Goal: Task Accomplishment & Management: Manage account settings

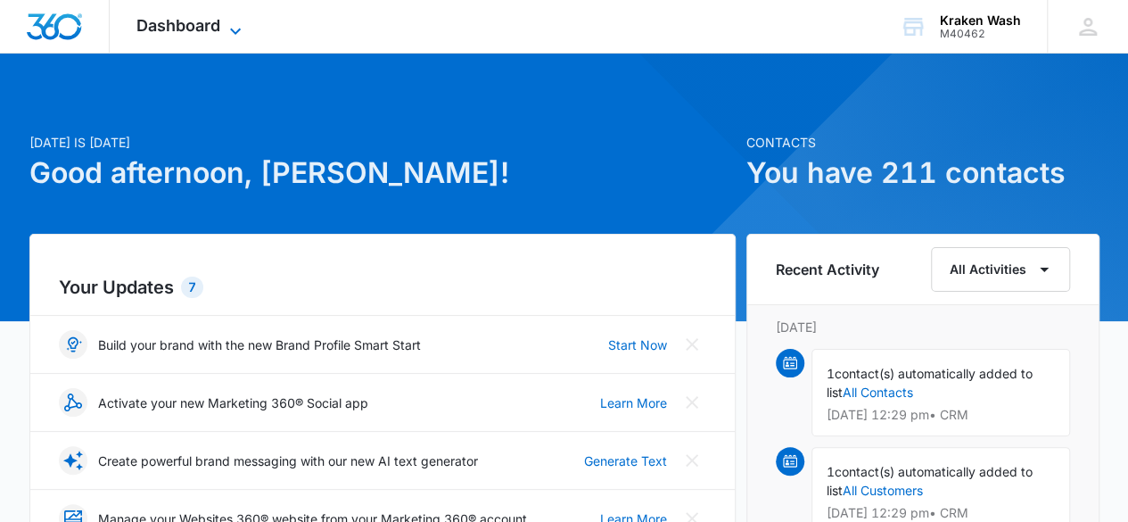
click at [218, 31] on span "Dashboard" at bounding box center [178, 25] width 84 height 19
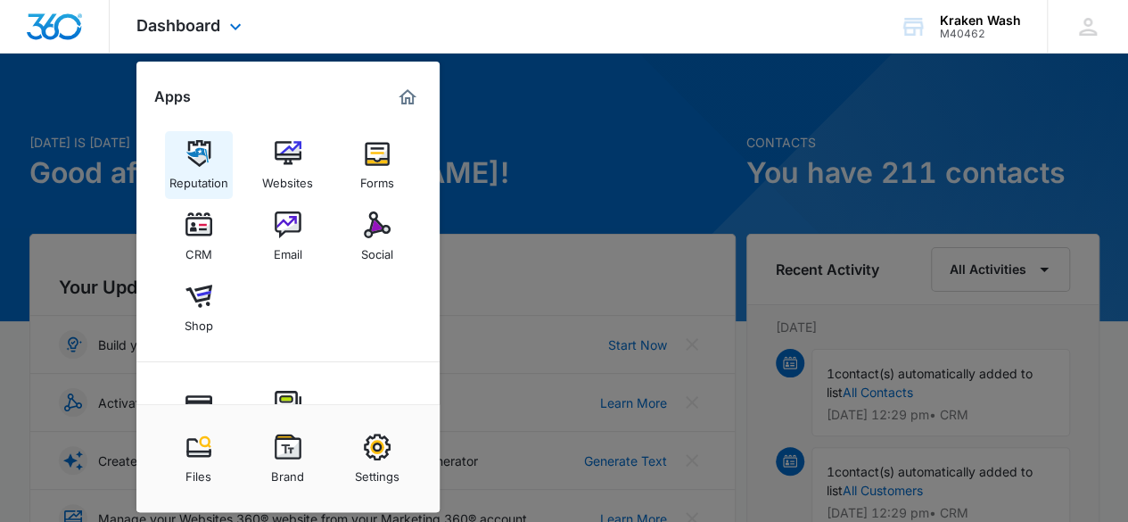
click at [181, 184] on div "Reputation" at bounding box center [198, 178] width 59 height 23
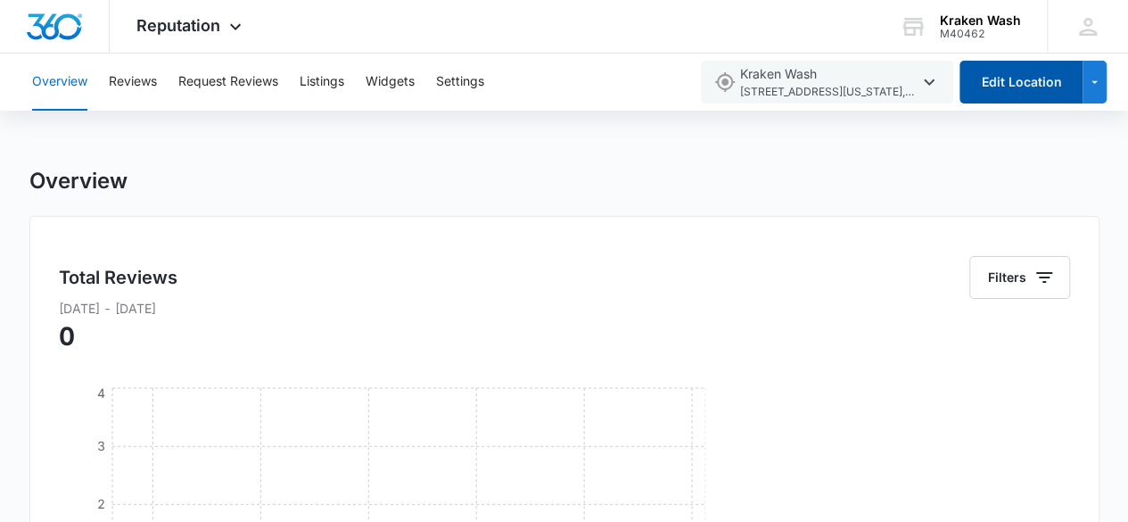
click at [996, 85] on button "Edit Location" at bounding box center [1021, 82] width 123 height 43
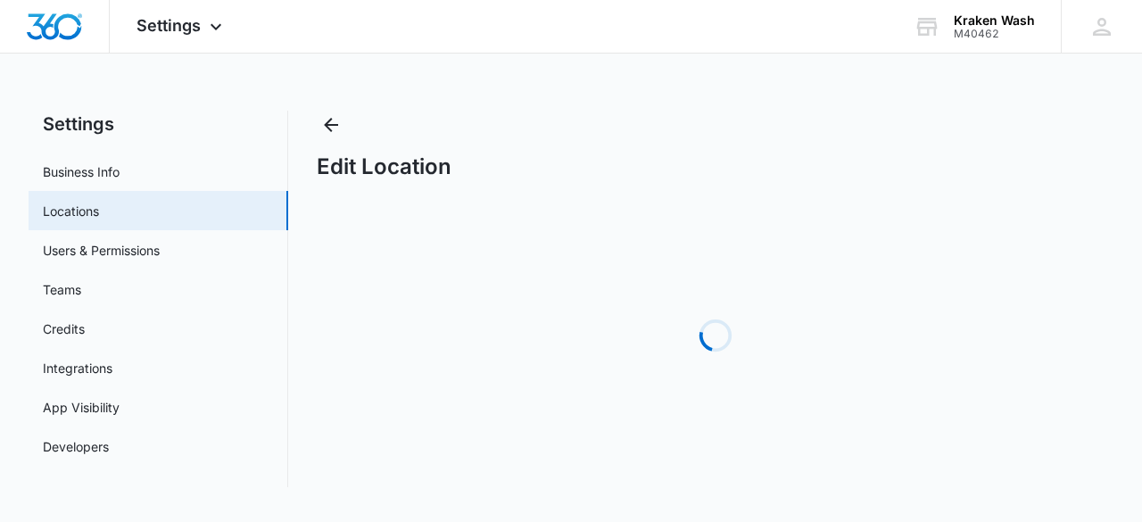
select select "[US_STATE]"
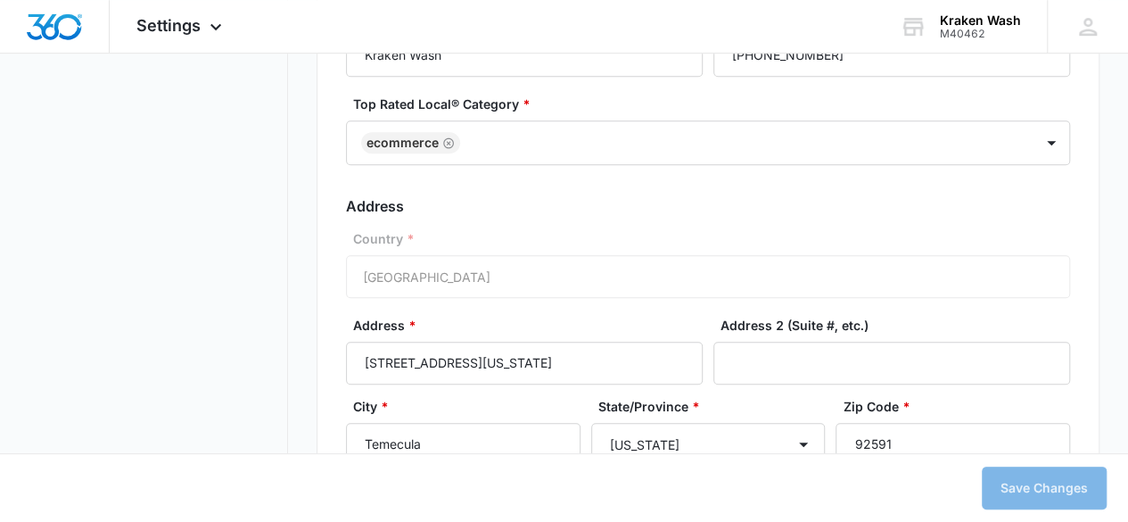
scroll to position [624, 0]
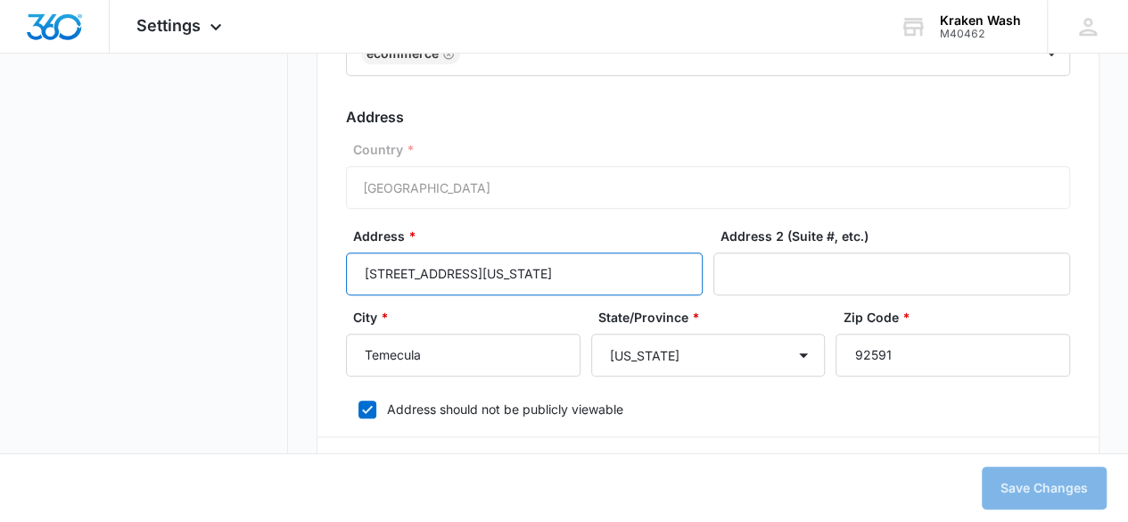
click at [546, 281] on input "[STREET_ADDRESS][US_STATE]" at bounding box center [524, 273] width 357 height 43
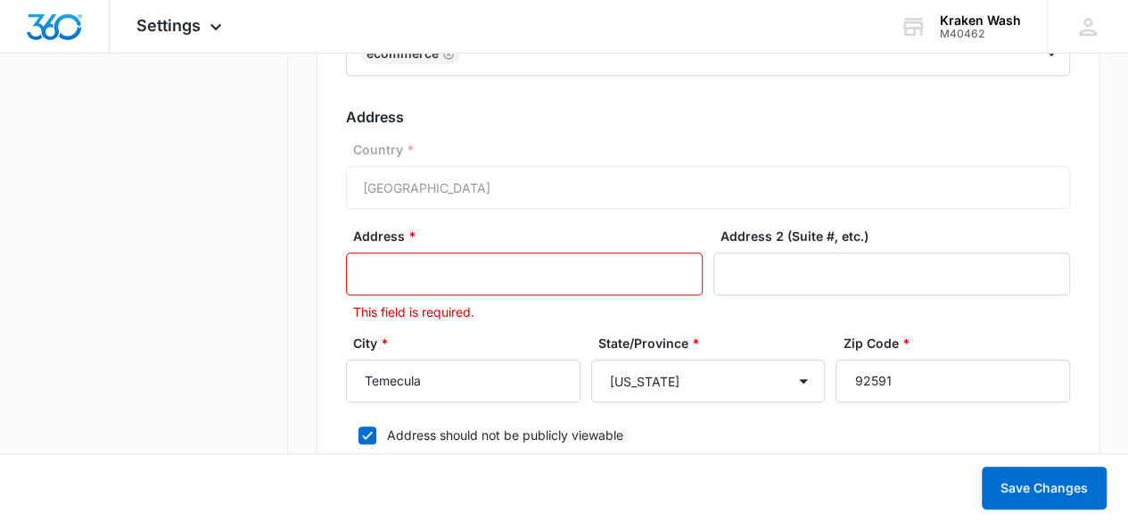
click at [547, 265] on input "Address *" at bounding box center [524, 273] width 357 height 43
type input "1606 [PERSON_NAME] ln"
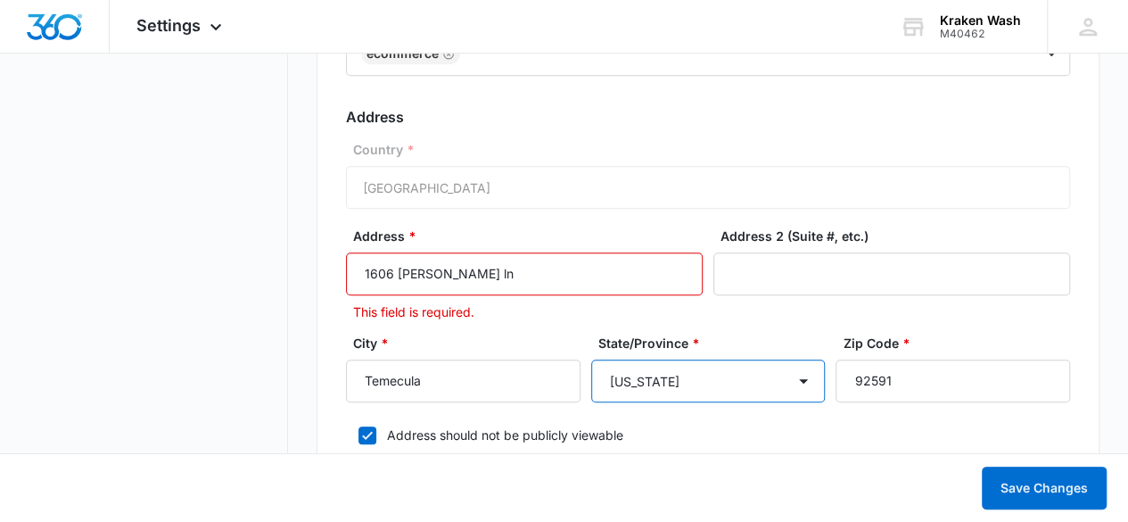
select select "[US_STATE]"
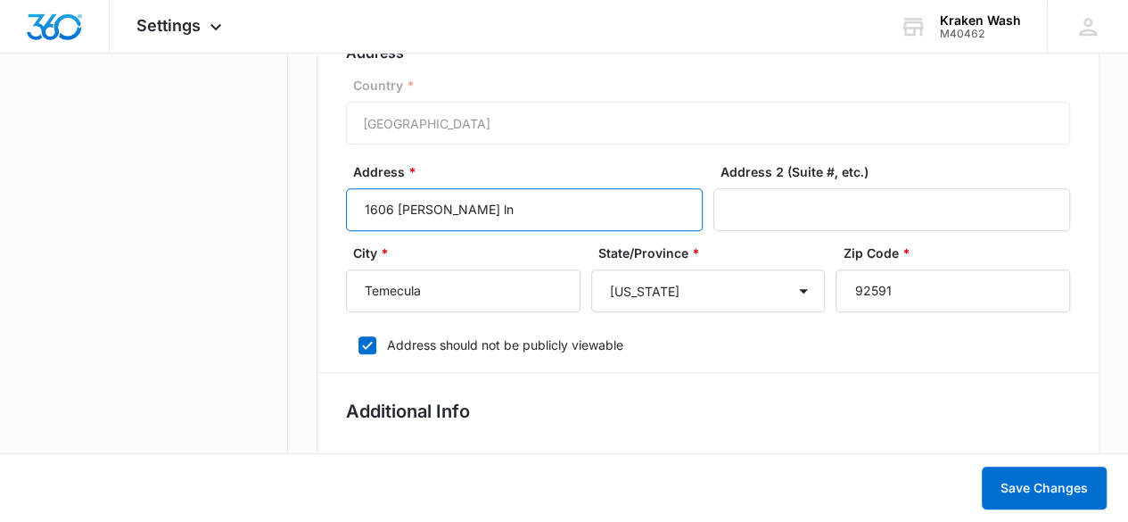
scroll to position [714, 0]
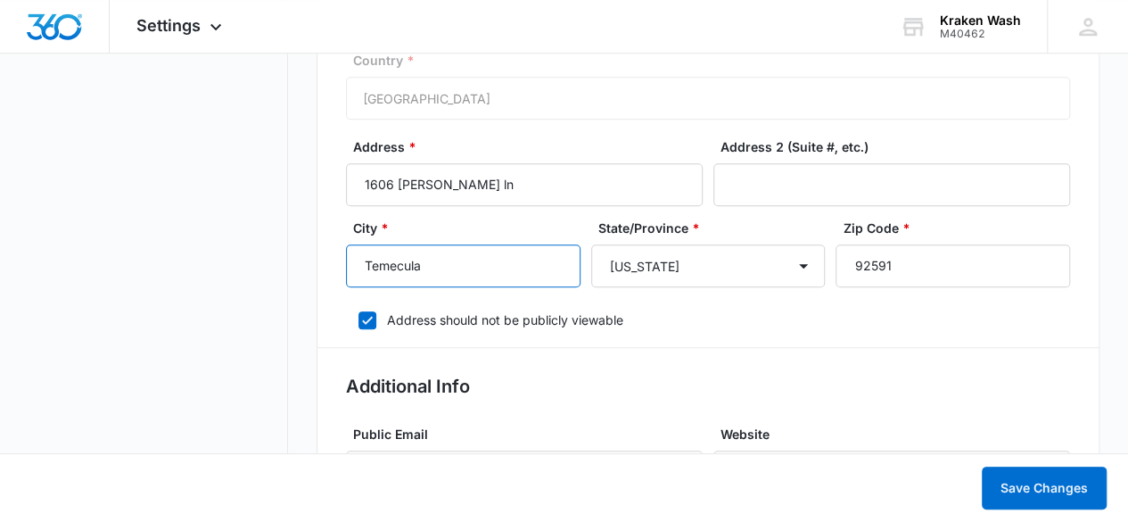
click at [492, 265] on input "Temecula" at bounding box center [463, 265] width 235 height 43
type input "[PERSON_NAME]"
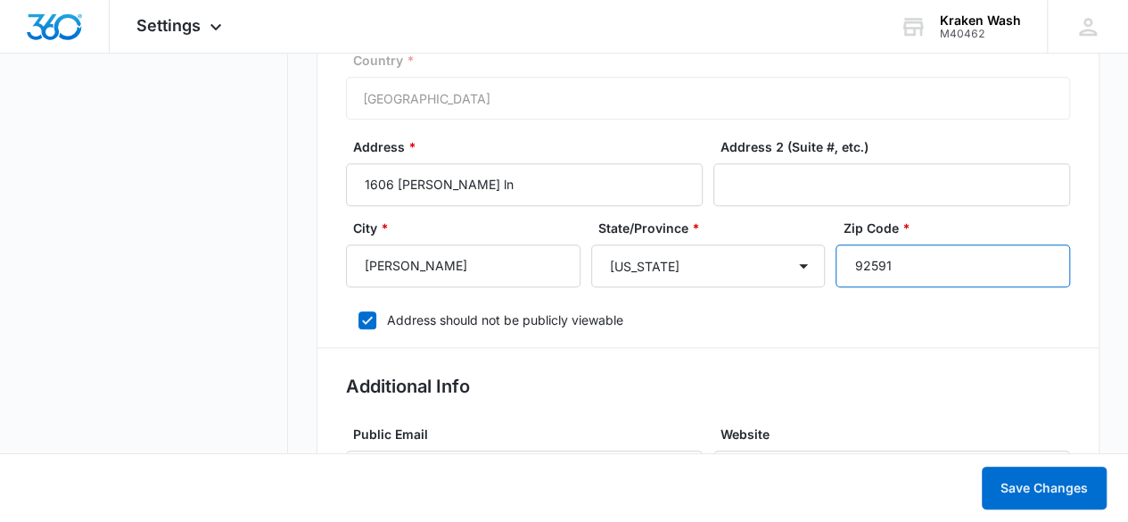
click at [878, 268] on input "92591" at bounding box center [953, 265] width 235 height 43
type input "76227"
click at [862, 311] on label "Address should not be publicly viewable" at bounding box center [708, 319] width 725 height 19
click at [359, 314] on input "Address should not be publicly viewable" at bounding box center [352, 320] width 12 height 12
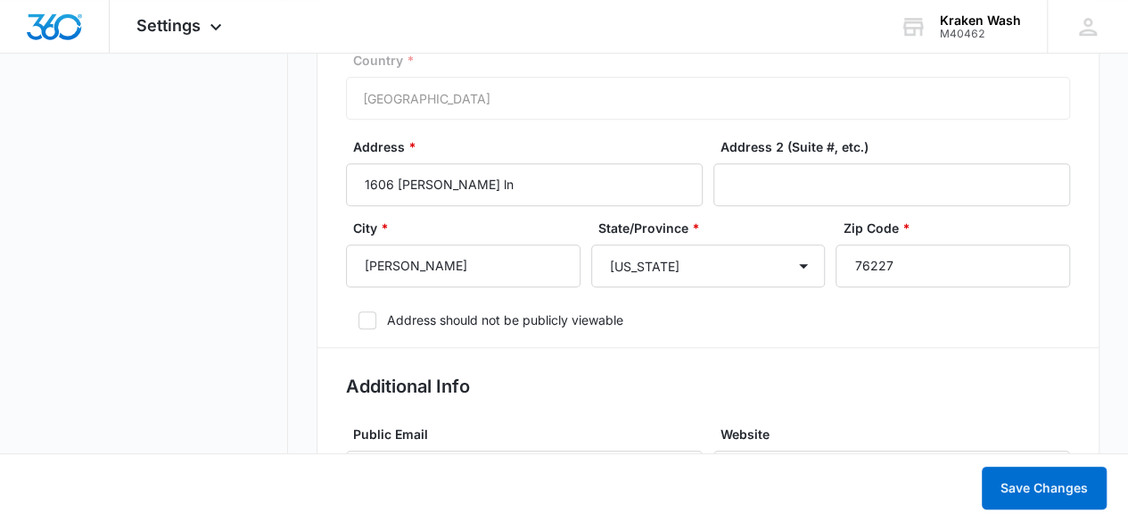
click at [363, 322] on icon at bounding box center [368, 320] width 16 height 16
click at [359, 322] on input "Address should not be publicly viewable" at bounding box center [352, 320] width 12 height 12
checkbox input "true"
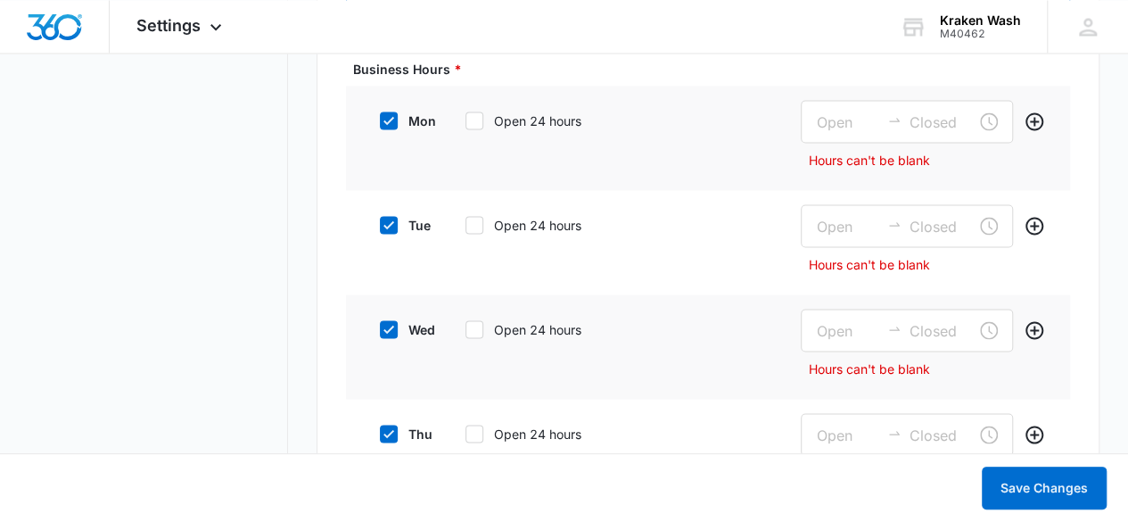
scroll to position [1606, 0]
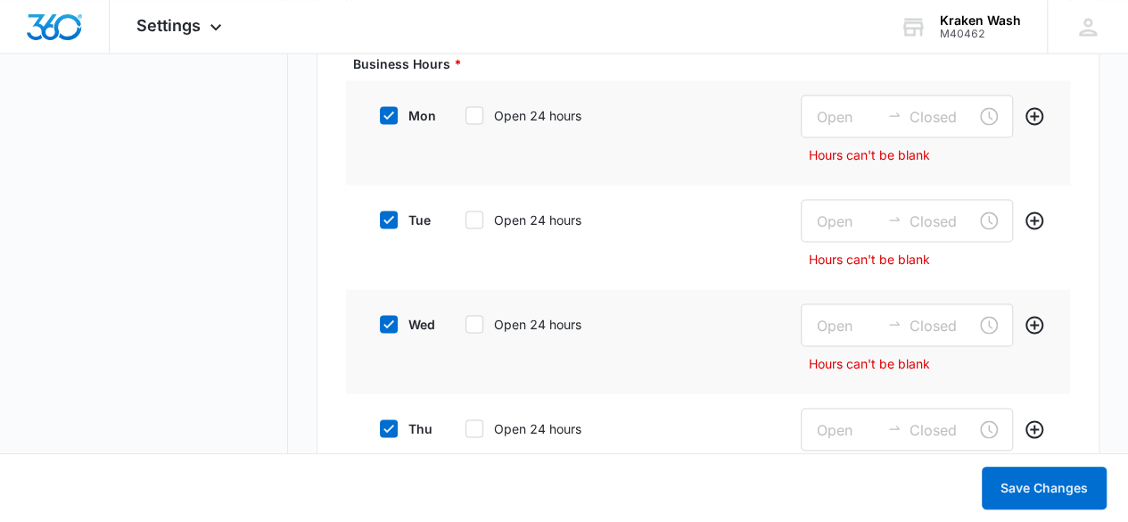
click at [480, 116] on icon at bounding box center [475, 115] width 16 height 16
click at [466, 116] on input "Open 24 hours" at bounding box center [459, 115] width 12 height 12
checkbox input "true"
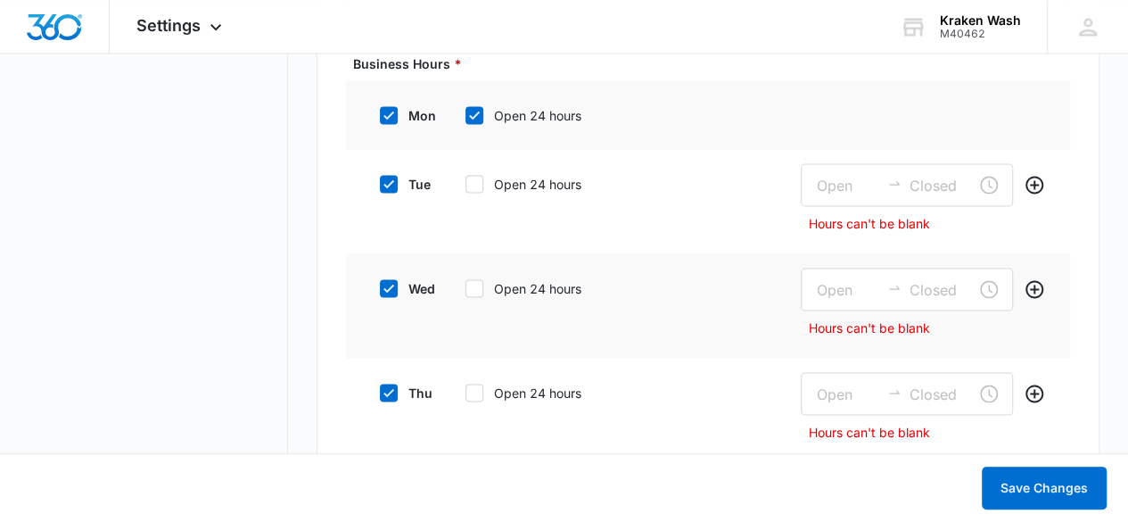
click at [475, 179] on icon at bounding box center [474, 183] width 11 height 8
click at [466, 179] on input "Open 24 hours" at bounding box center [459, 184] width 12 height 12
checkbox input "true"
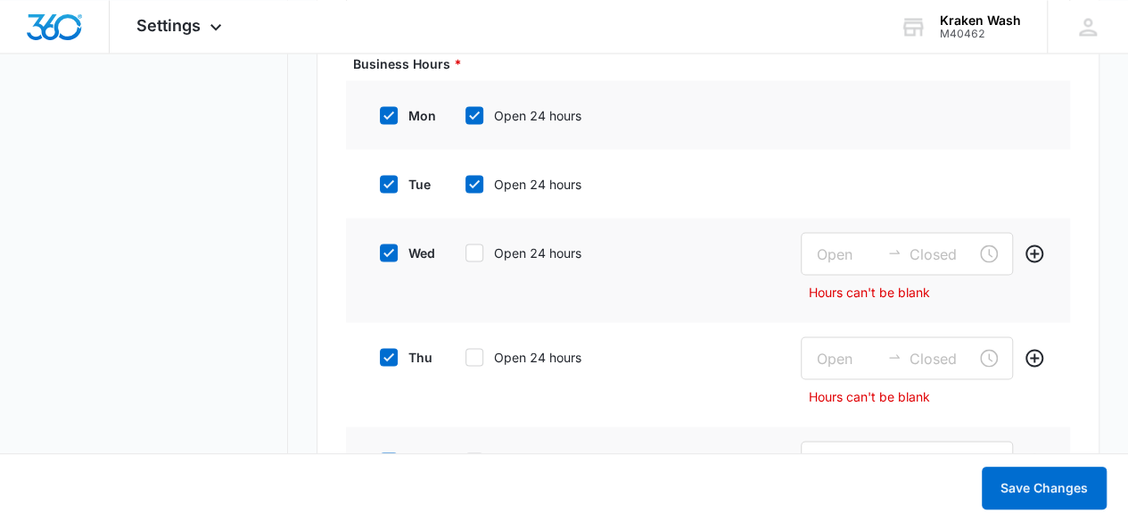
click at [480, 247] on icon at bounding box center [475, 252] width 16 height 16
click at [466, 247] on input "Open 24 hours" at bounding box center [459, 252] width 12 height 12
checkbox input "true"
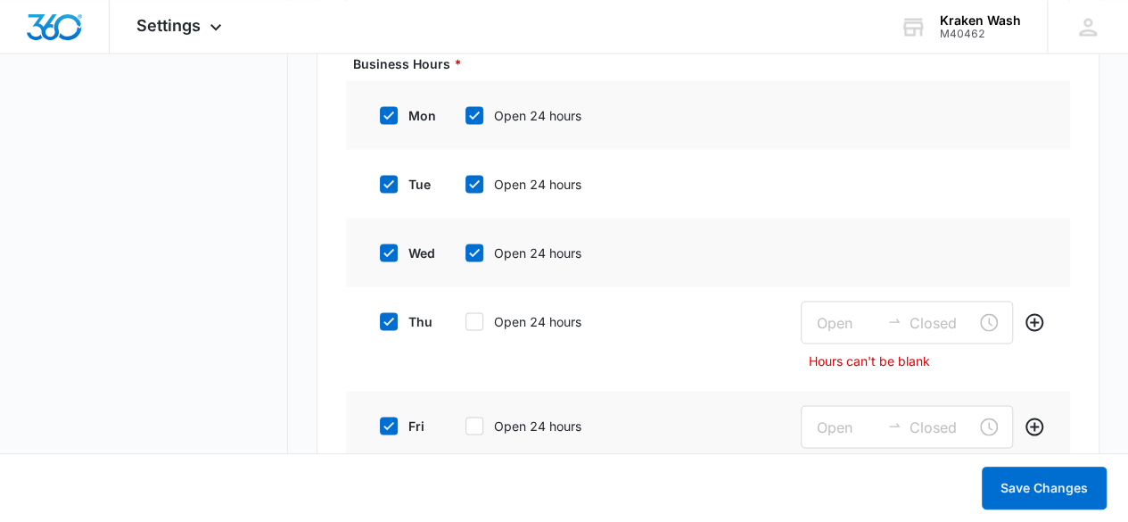
click at [478, 324] on icon at bounding box center [475, 321] width 16 height 16
click at [466, 324] on input "Open 24 hours" at bounding box center [459, 321] width 12 height 12
checkbox input "true"
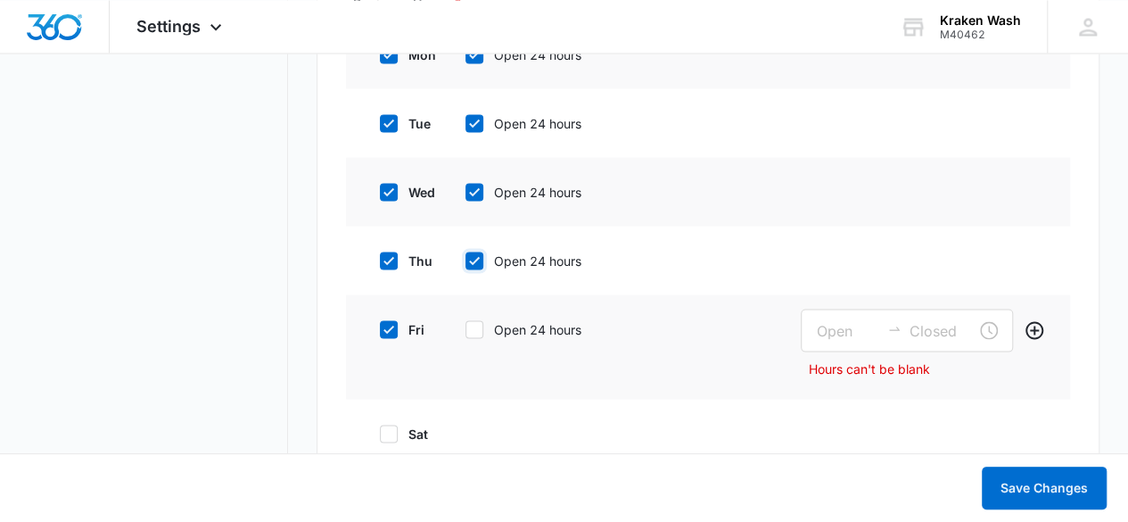
scroll to position [1695, 0]
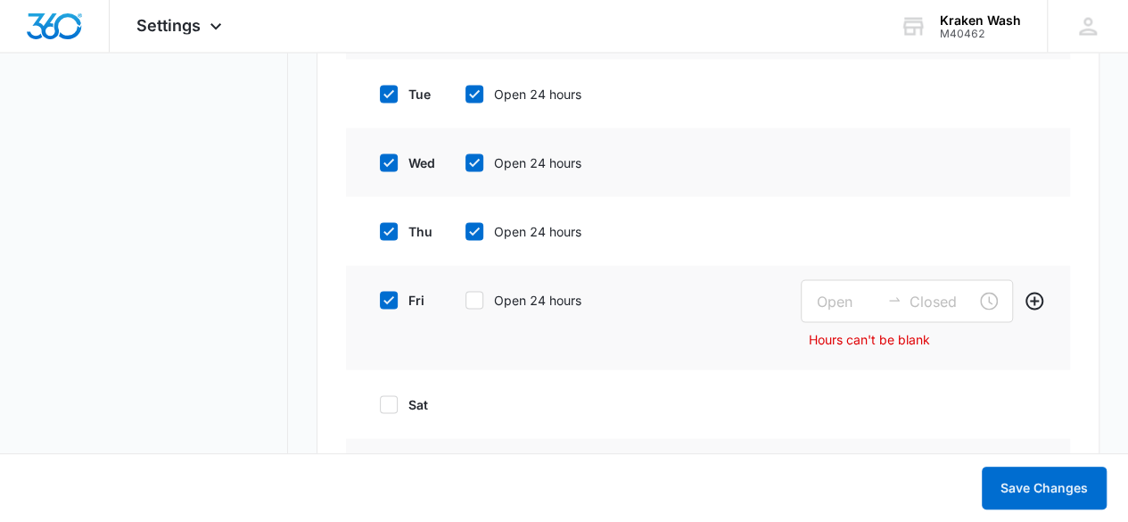
click at [473, 293] on icon at bounding box center [475, 301] width 16 height 16
click at [466, 294] on input "Open 24 hours" at bounding box center [459, 300] width 12 height 12
checkbox input "true"
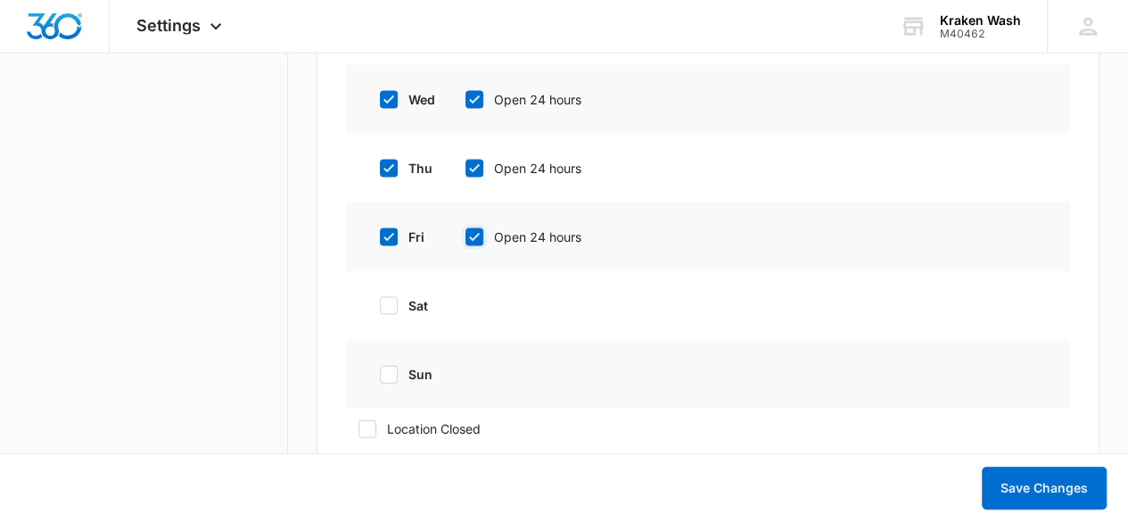
scroll to position [1784, 0]
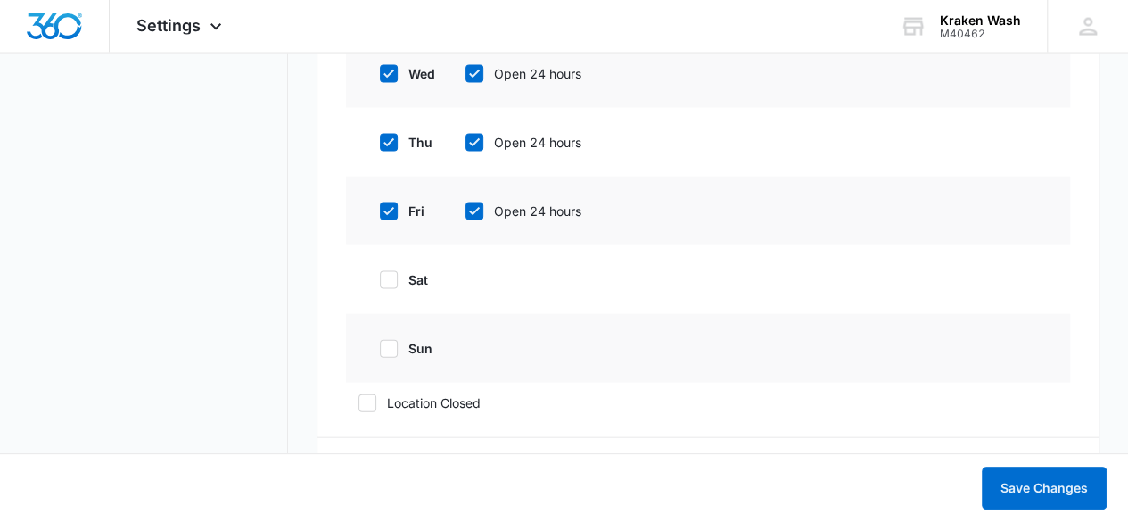
click at [398, 279] on label "sat" at bounding box center [403, 279] width 71 height 19
click at [380, 279] on input "sat" at bounding box center [374, 280] width 12 height 12
checkbox input "true"
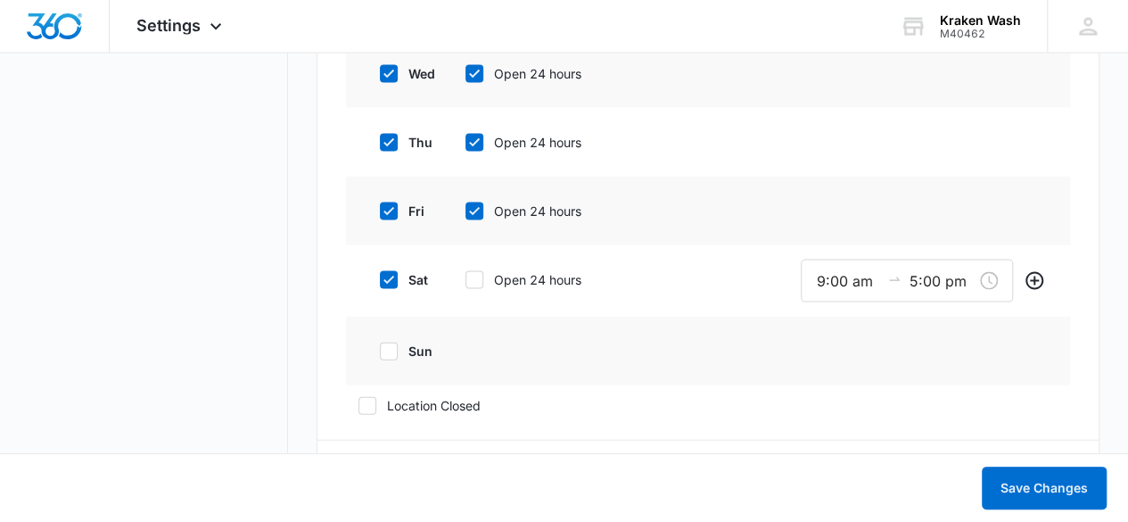
click at [398, 351] on label "sun" at bounding box center [403, 351] width 71 height 19
click at [380, 351] on input "sun" at bounding box center [374, 351] width 12 height 12
checkbox input "true"
click at [477, 278] on icon at bounding box center [475, 280] width 16 height 16
click at [466, 278] on input "Open 24 hours" at bounding box center [459, 280] width 12 height 12
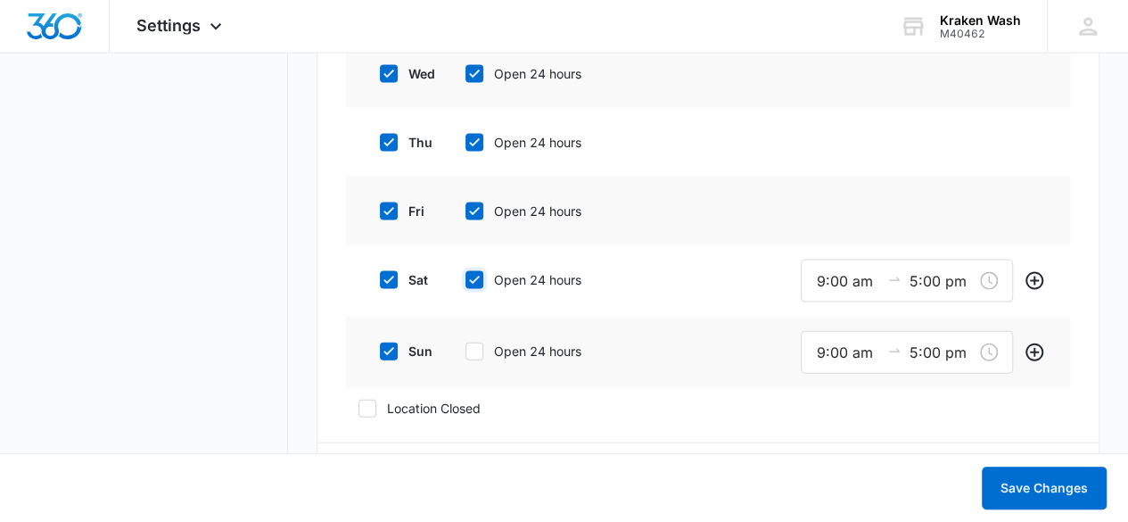
checkbox input "true"
click at [470, 345] on icon at bounding box center [474, 348] width 11 height 8
click at [466, 345] on input "Open 24 hours" at bounding box center [459, 349] width 12 height 12
checkbox input "true"
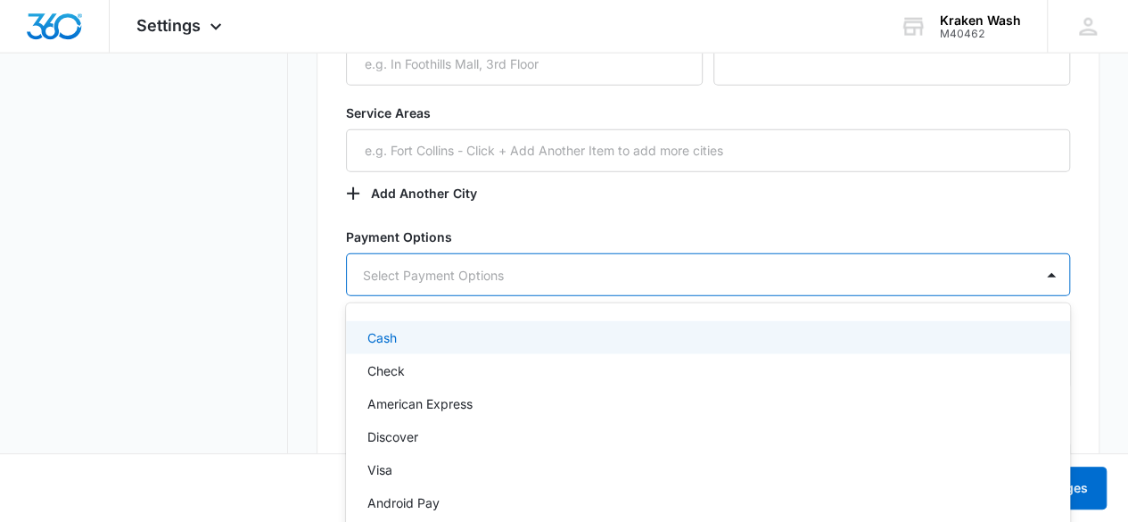
scroll to position [2288, 0]
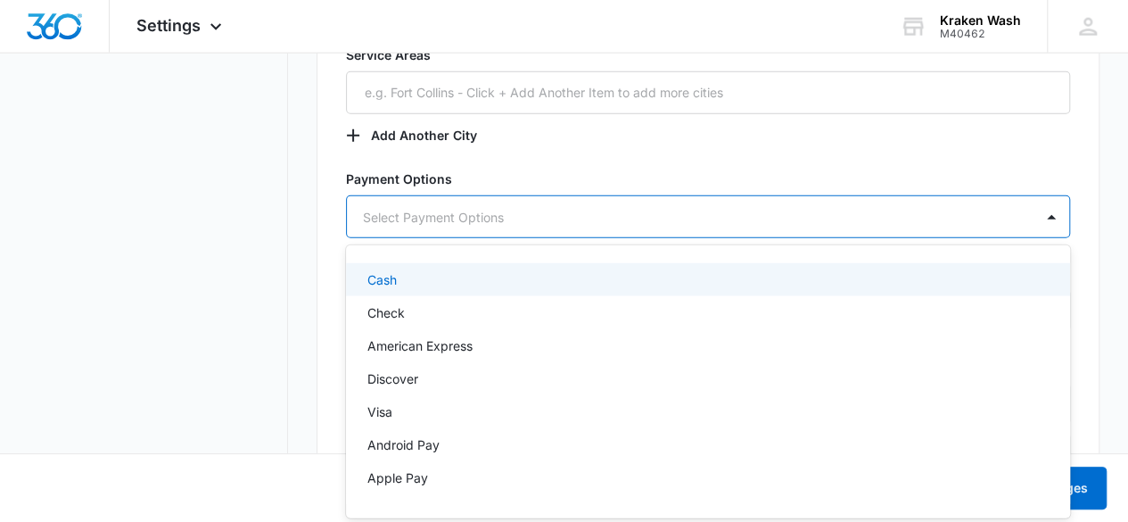
click at [442, 238] on div "14 results available. Use Up and Down to choose options, press Enter to select …" at bounding box center [708, 216] width 725 height 43
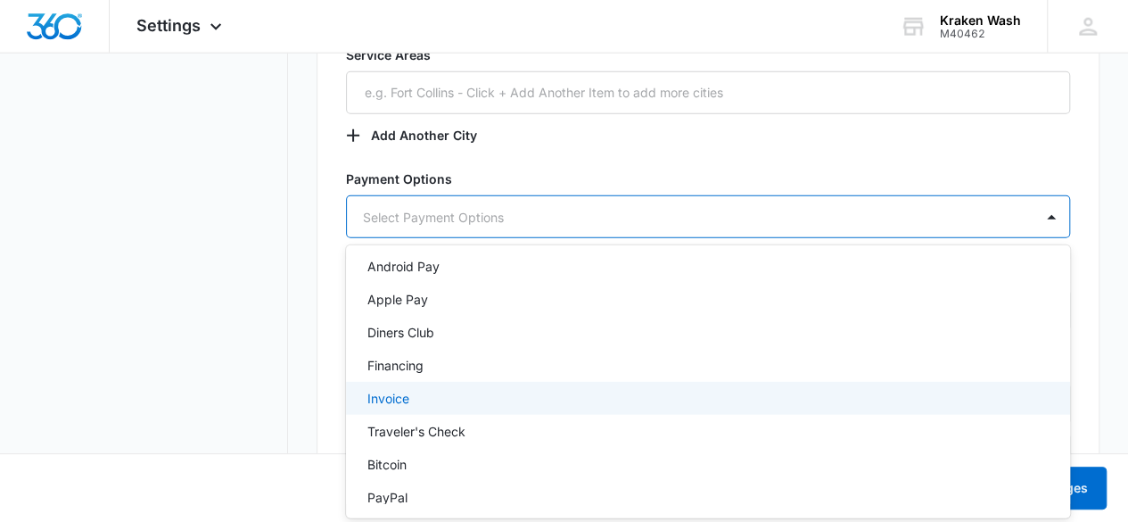
scroll to position [225, 0]
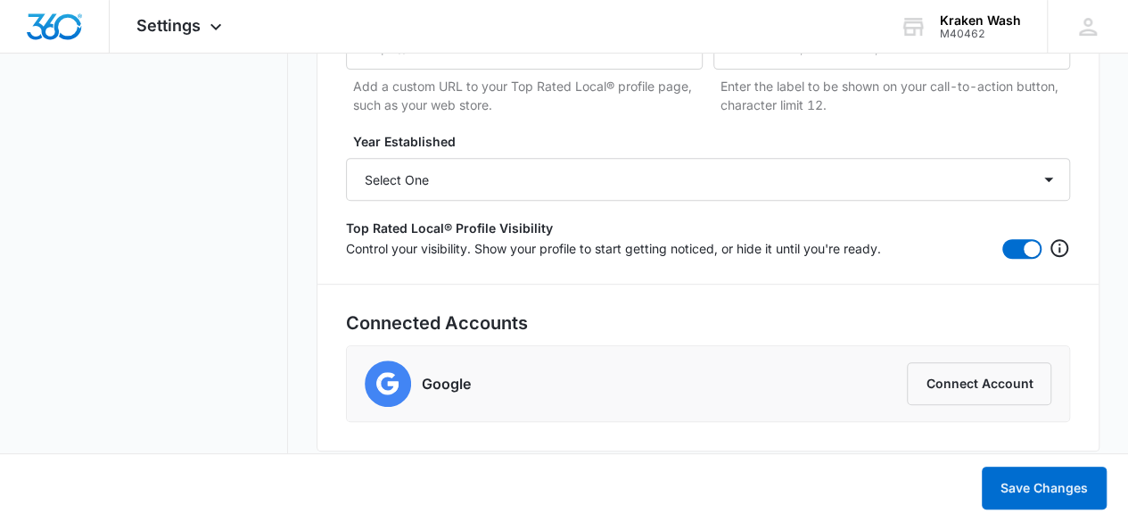
scroll to position [3659, 0]
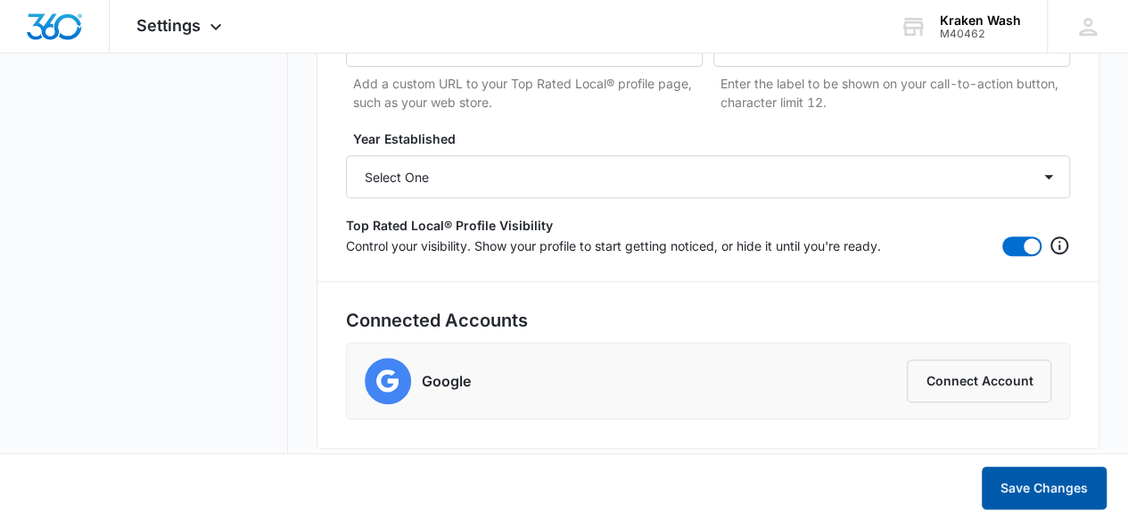
click at [1019, 484] on button "Save Changes" at bounding box center [1044, 488] width 125 height 43
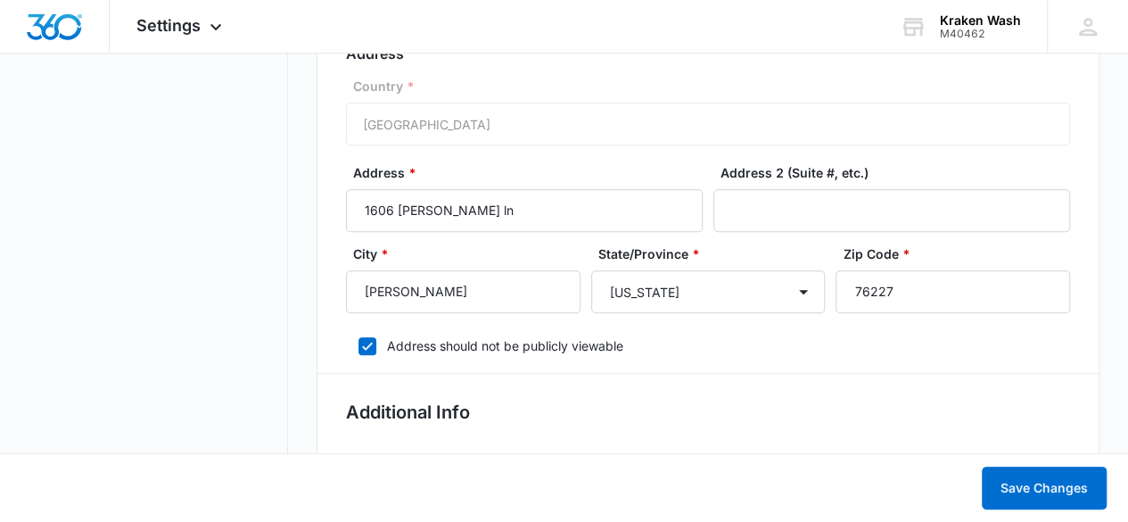
scroll to position [585, 0]
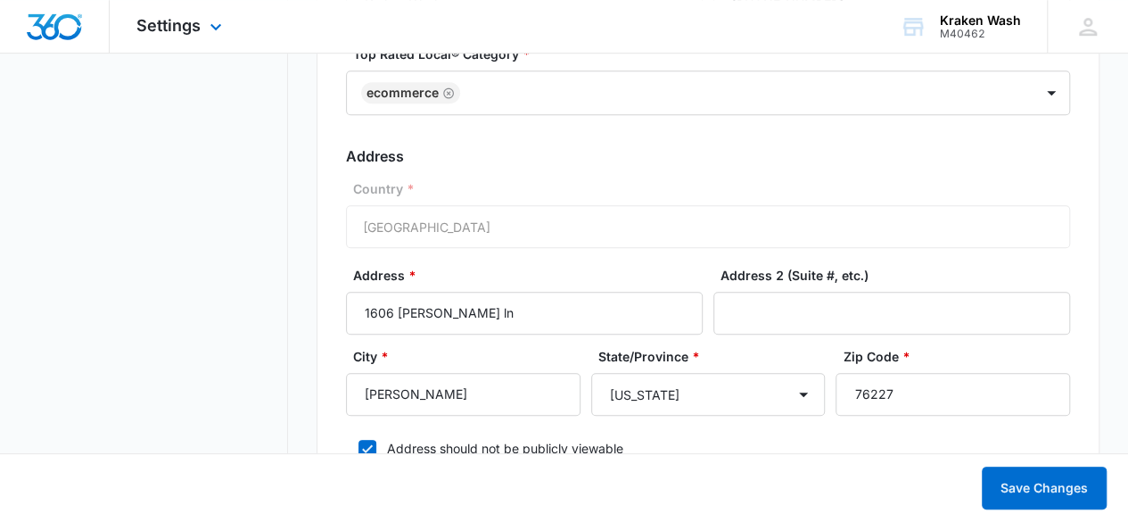
click at [164, 11] on div "Settings Apps Reputation Websites Forms CRM Email Social Shop Payments POS Cont…" at bounding box center [182, 26] width 144 height 53
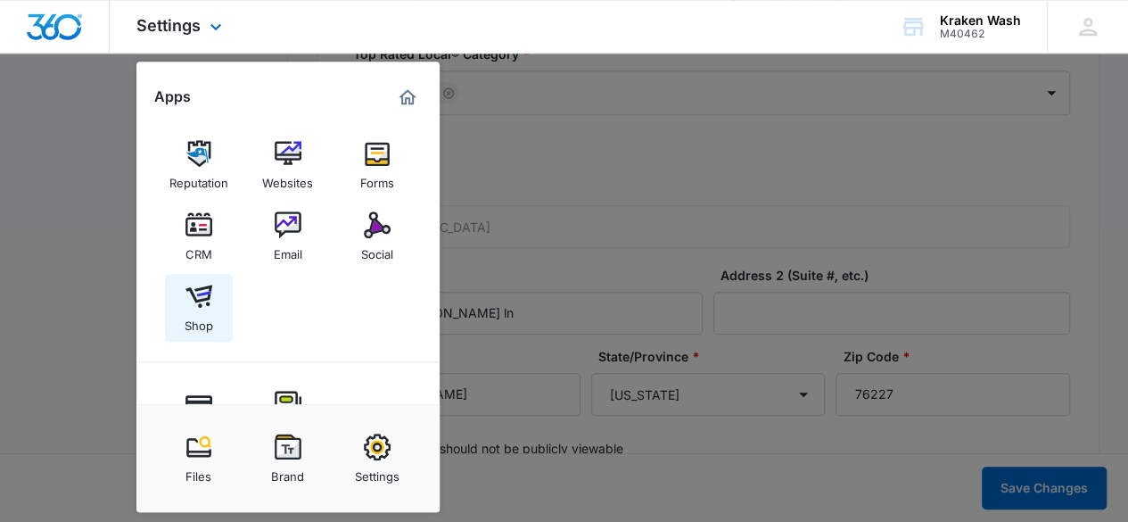
click at [211, 286] on link "Shop" at bounding box center [199, 308] width 68 height 68
